Goal: Task Accomplishment & Management: Complete application form

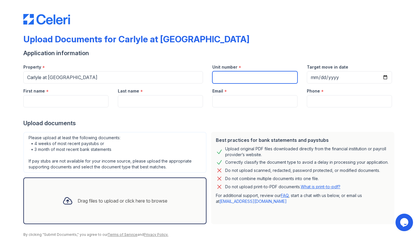
click at [220, 83] on input "Unit number" at bounding box center [254, 77] width 85 height 12
type input "2069"
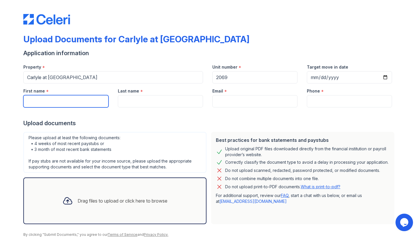
click at [88, 100] on input "First name" at bounding box center [65, 101] width 85 height 12
type input "[PERSON_NAME]"
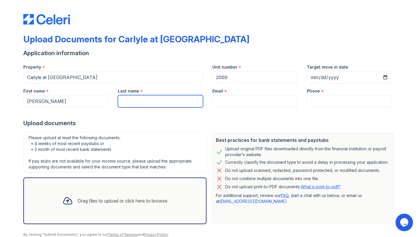
type input "[PERSON_NAME]"
type input "[EMAIL_ADDRESS][DOMAIN_NAME]"
type input "4802871996"
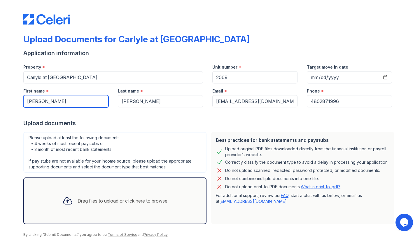
scroll to position [23, 0]
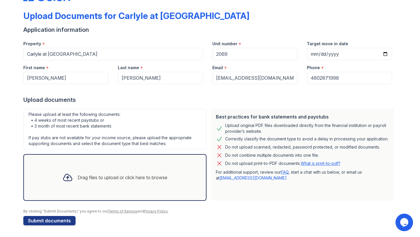
click at [113, 132] on div "Please upload at least the following documents: • 4 weeks of most recent paystu…" at bounding box center [114, 129] width 183 height 41
click at [110, 166] on div "Drag files to upload or click here to browse" at bounding box center [114, 177] width 183 height 47
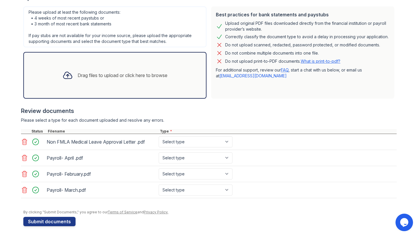
scroll to position [126, 0]
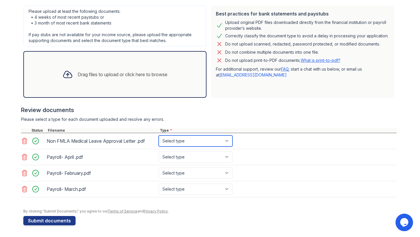
click at [193, 143] on select "Select type Paystub Bank Statement Offer Letter Tax Documents Benefit Award Let…" at bounding box center [196, 140] width 74 height 11
select select "other"
click at [159, 135] on select "Select type Paystub Bank Statement Offer Letter Tax Documents Benefit Award Let…" at bounding box center [196, 140] width 74 height 11
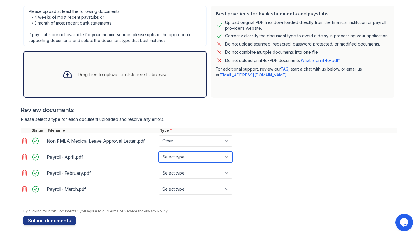
click at [190, 155] on select "Select type Paystub Bank Statement Offer Letter Tax Documents Benefit Award Let…" at bounding box center [196, 156] width 74 height 11
select select "paystub"
click at [159, 151] on select "Select type Paystub Bank Statement Offer Letter Tax Documents Benefit Award Let…" at bounding box center [196, 156] width 74 height 11
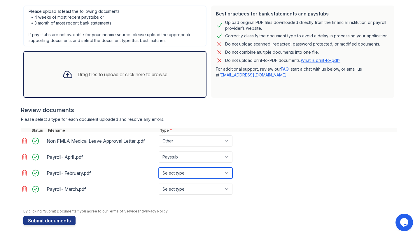
click at [188, 168] on select "Select type Paystub Bank Statement Offer Letter Tax Documents Benefit Award Let…" at bounding box center [196, 172] width 74 height 11
select select "paystub"
click at [159, 167] on select "Select type Paystub Bank Statement Offer Letter Tax Documents Benefit Award Let…" at bounding box center [196, 172] width 74 height 11
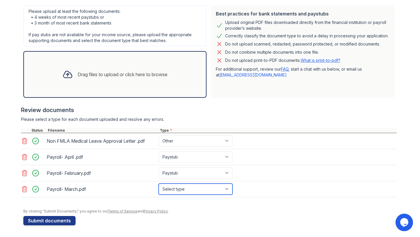
click at [186, 184] on select "Select type Paystub Bank Statement Offer Letter Tax Documents Benefit Award Let…" at bounding box center [196, 189] width 74 height 11
select select "paystub"
click at [159, 184] on select "Select type Paystub Bank Statement Offer Letter Tax Documents Benefit Award Let…" at bounding box center [196, 189] width 74 height 11
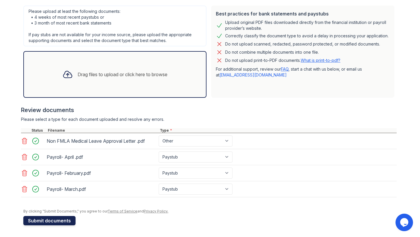
click at [68, 219] on button "Submit documents" at bounding box center [49, 220] width 52 height 9
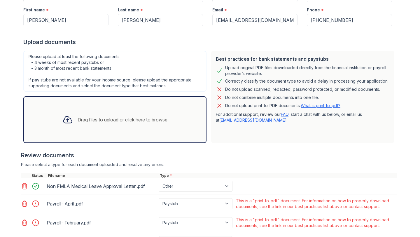
scroll to position [151, 0]
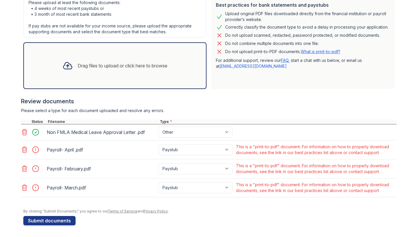
click at [26, 151] on icon at bounding box center [24, 149] width 7 height 7
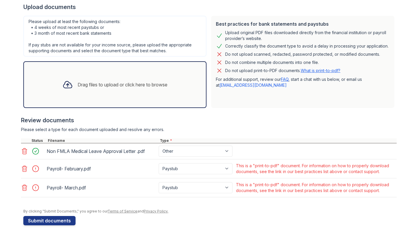
click at [25, 167] on icon at bounding box center [24, 168] width 7 height 7
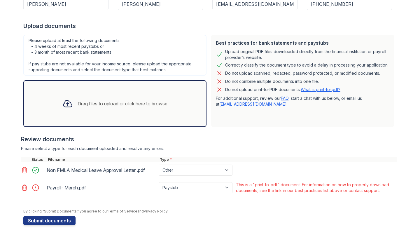
click at [24, 189] on icon at bounding box center [24, 188] width 5 height 6
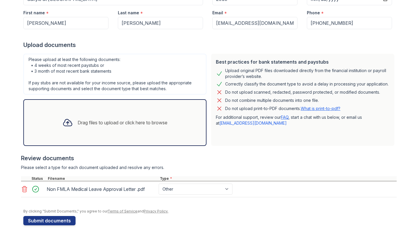
click at [85, 128] on div "Drag files to upload or click here to browse" at bounding box center [115, 123] width 114 height 20
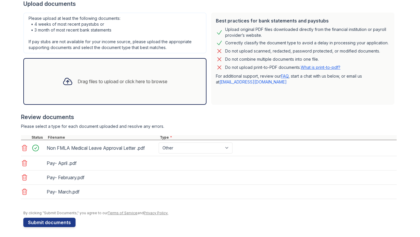
scroll to position [137, 0]
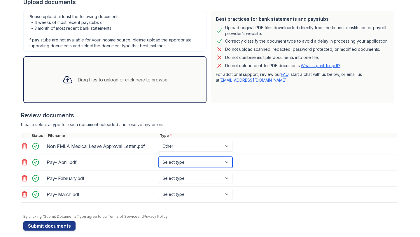
click at [202, 163] on select "Select type Paystub Bank Statement Offer Letter Tax Documents Benefit Award Let…" at bounding box center [196, 162] width 74 height 11
select select "paystub"
click at [159, 157] on select "Select type Paystub Bank Statement Offer Letter Tax Documents Benefit Award Let…" at bounding box center [196, 162] width 74 height 11
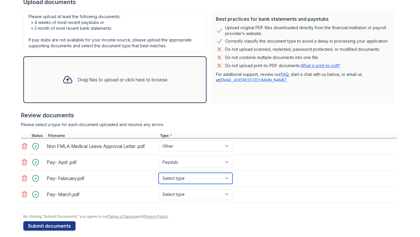
click at [201, 174] on select "Select type Paystub Bank Statement Offer Letter Tax Documents Benefit Award Let…" at bounding box center [196, 178] width 74 height 11
select select "paystub"
click at [159, 173] on select "Select type Paystub Bank Statement Offer Letter Tax Documents Benefit Award Let…" at bounding box center [196, 178] width 74 height 11
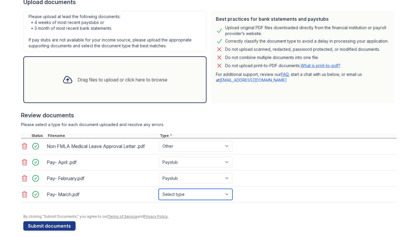
click at [198, 191] on select "Select type Paystub Bank Statement Offer Letter Tax Documents Benefit Award Let…" at bounding box center [196, 194] width 74 height 11
select select "paystub"
click at [159, 189] on select "Select type Paystub Bank Statement Offer Letter Tax Documents Benefit Award Let…" at bounding box center [196, 194] width 74 height 11
click at [145, 209] on div at bounding box center [209, 211] width 373 height 6
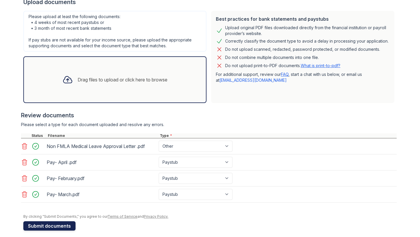
click at [64, 230] on button "Submit documents" at bounding box center [49, 225] width 52 height 9
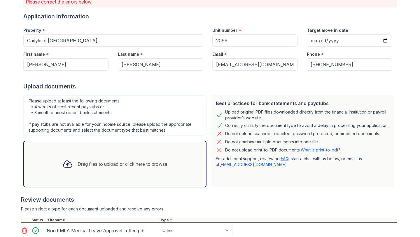
scroll to position [146, 0]
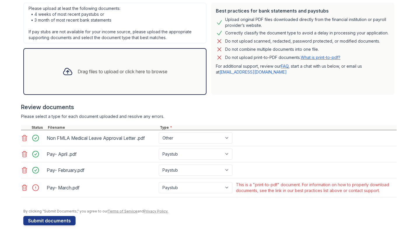
click at [31, 192] on div at bounding box center [33, 188] width 25 height 14
click at [27, 188] on icon at bounding box center [24, 187] width 7 height 7
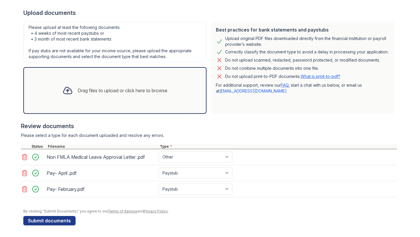
click at [113, 103] on div "Drag files to upload or click here to browse" at bounding box center [114, 90] width 183 height 47
click at [105, 99] on div "Drag files to upload or click here to browse" at bounding box center [115, 91] width 114 height 20
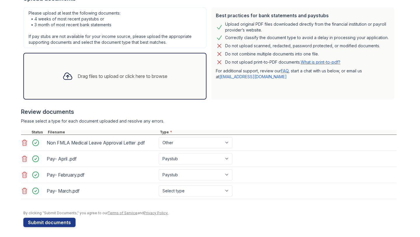
scroll to position [143, 0]
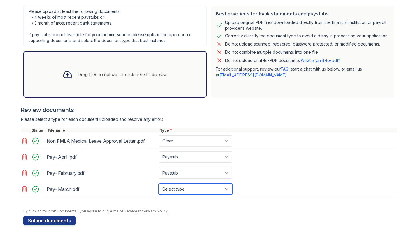
click at [170, 188] on select "Select type Paystub Bank Statement Offer Letter Tax Documents Benefit Award Let…" at bounding box center [196, 189] width 74 height 11
select select "paystub"
click at [159, 184] on select "Select type Paystub Bank Statement Offer Letter Tax Documents Benefit Award Let…" at bounding box center [196, 189] width 74 height 11
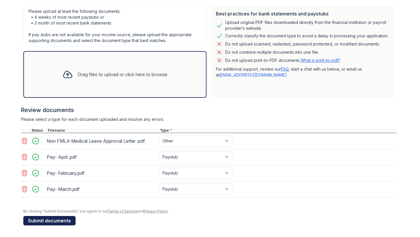
click at [31, 221] on button "Submit documents" at bounding box center [49, 220] width 52 height 9
